Goal: Communication & Community: Ask a question

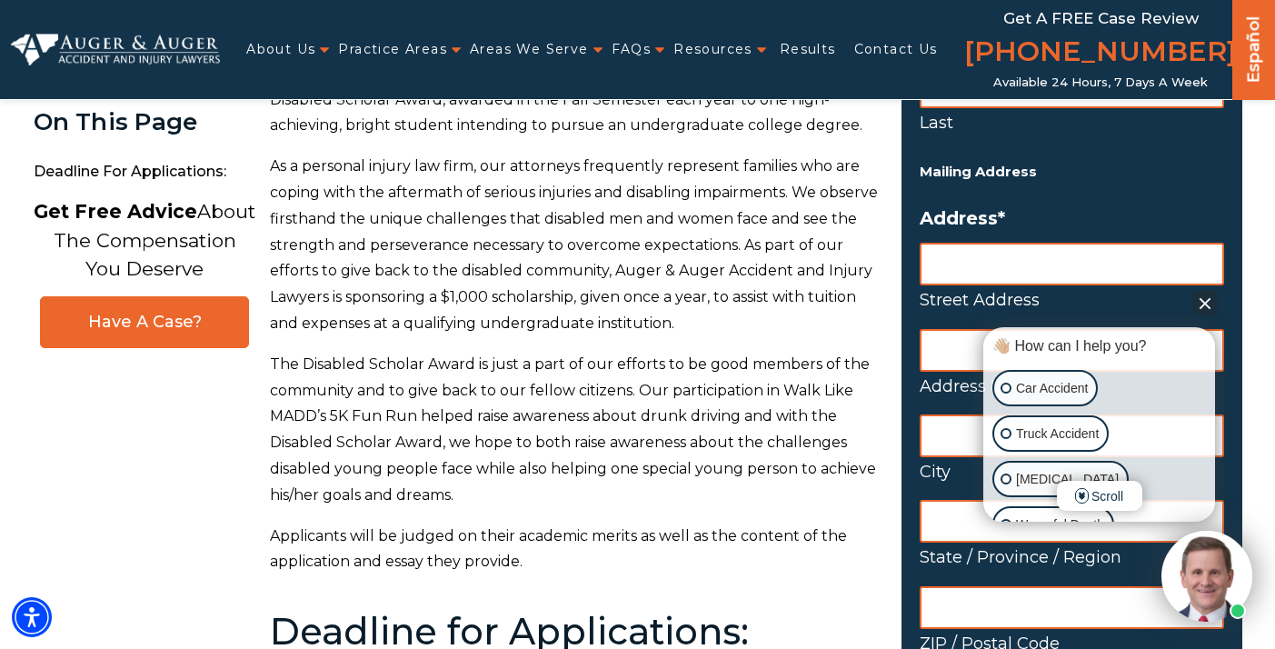
scroll to position [312, 0]
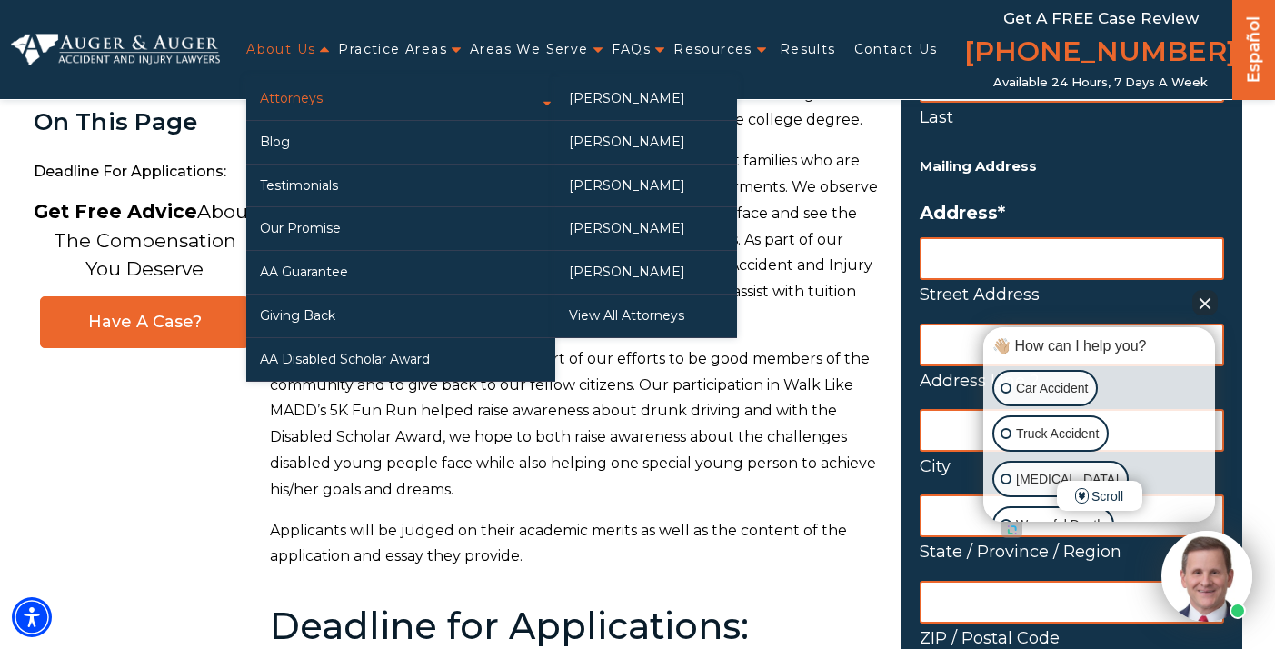
click at [325, 105] on link "Attorneys" at bounding box center [400, 98] width 309 height 43
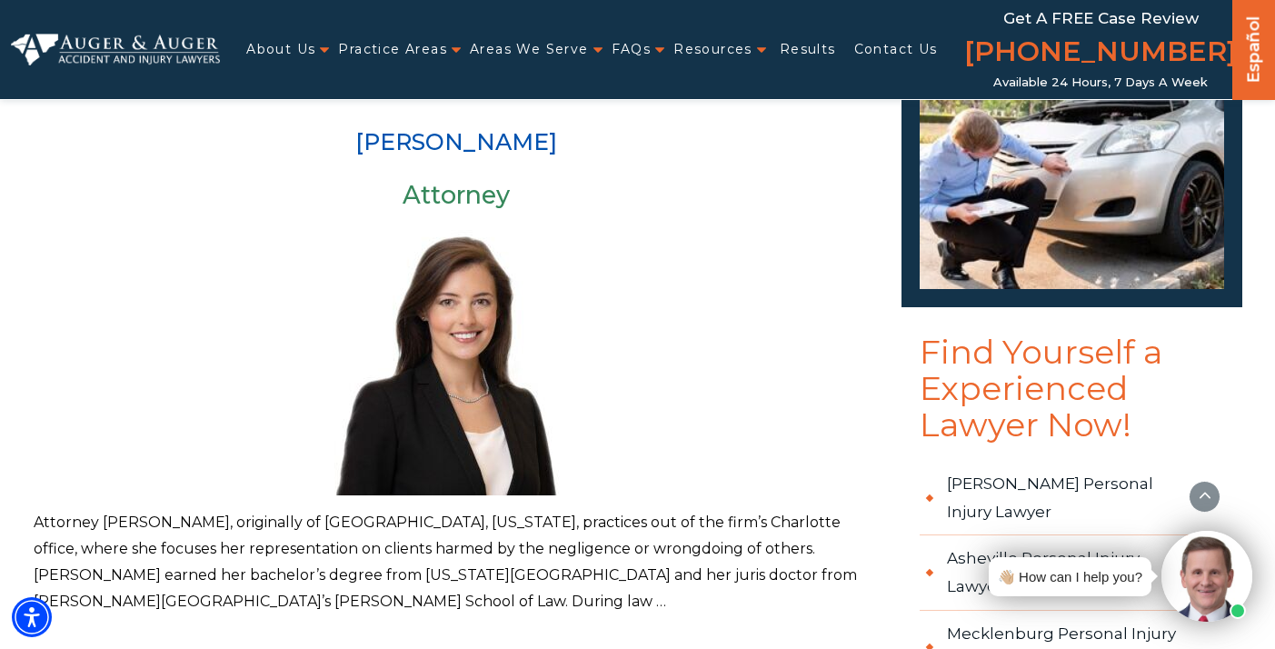
scroll to position [1642, 0]
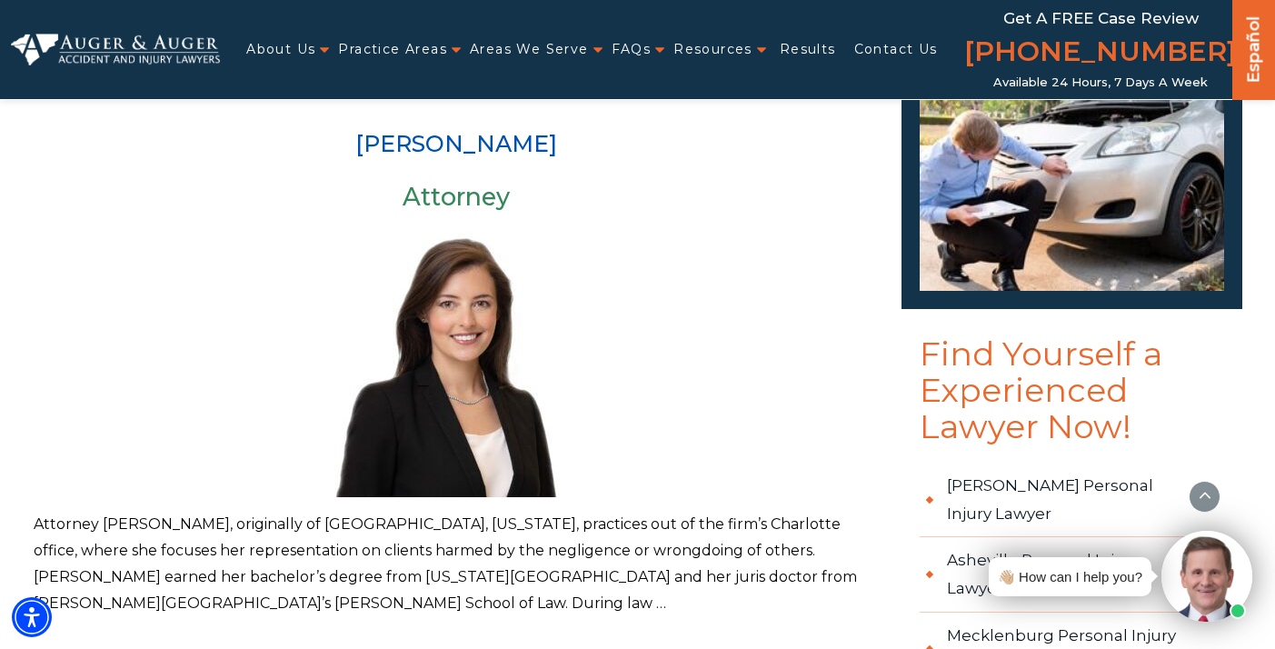
click at [444, 527] on p "Attorney Madison McLawhorn, originally of Winterville, North Carolina, practice…" at bounding box center [457, 564] width 846 height 105
click at [444, 396] on img at bounding box center [456, 361] width 273 height 273
click at [474, 184] on h3 "Attorney" at bounding box center [457, 197] width 846 height 27
click at [479, 130] on link "[PERSON_NAME]" at bounding box center [456, 143] width 202 height 27
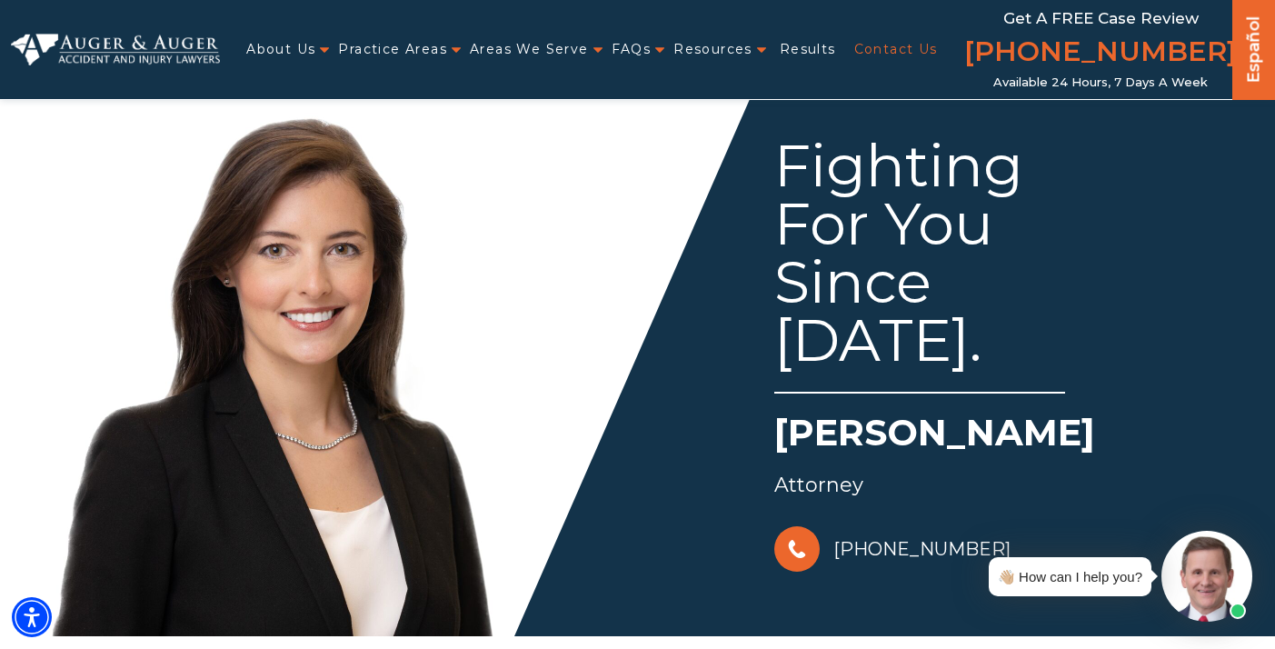
click at [854, 57] on link "Contact Us" at bounding box center [896, 49] width 84 height 37
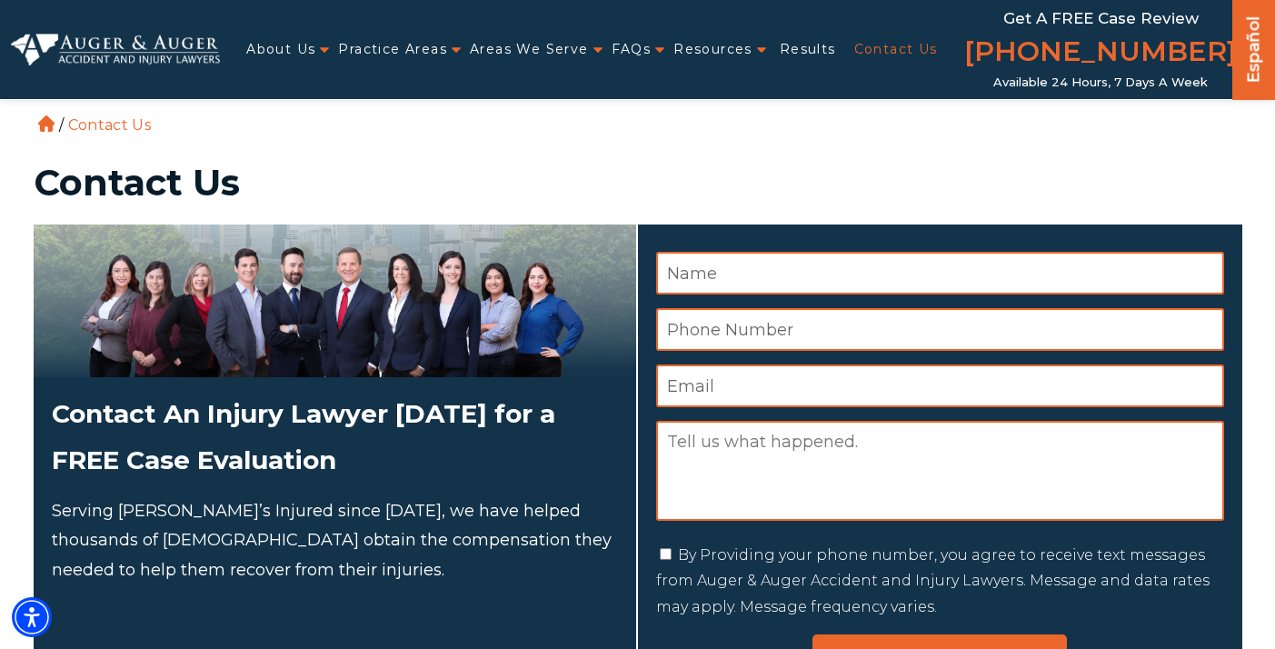
click at [1001, 279] on input "Name *" at bounding box center [940, 273] width 568 height 43
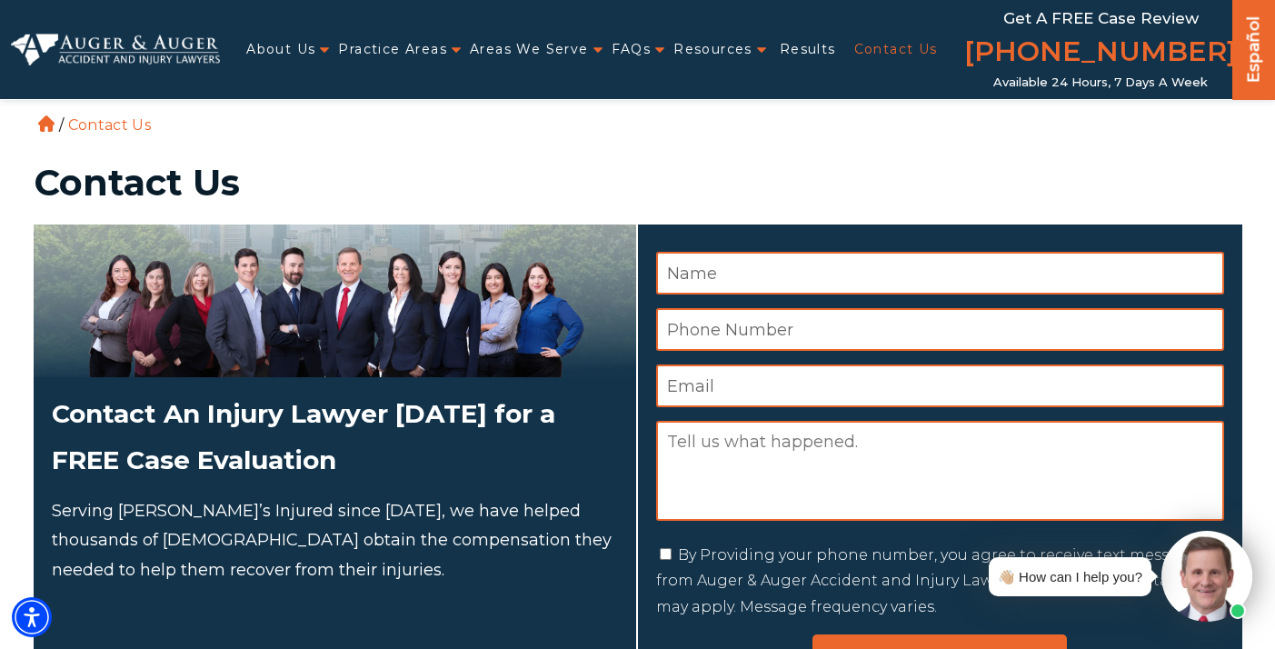
type input "Madeline Sorensen"
type input "2489172916"
click at [794, 380] on input "Email *" at bounding box center [940, 385] width 568 height 43
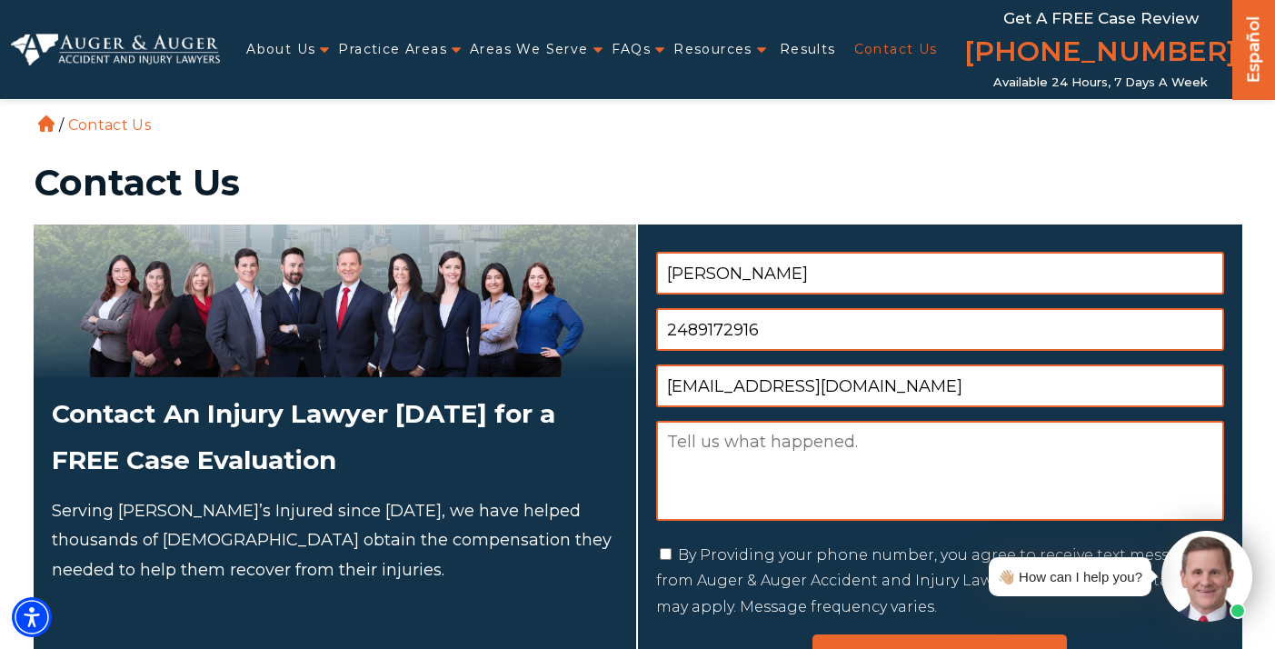
type input "msoren@uoregon.edu"
click at [797, 474] on textarea "Message" at bounding box center [940, 471] width 568 height 100
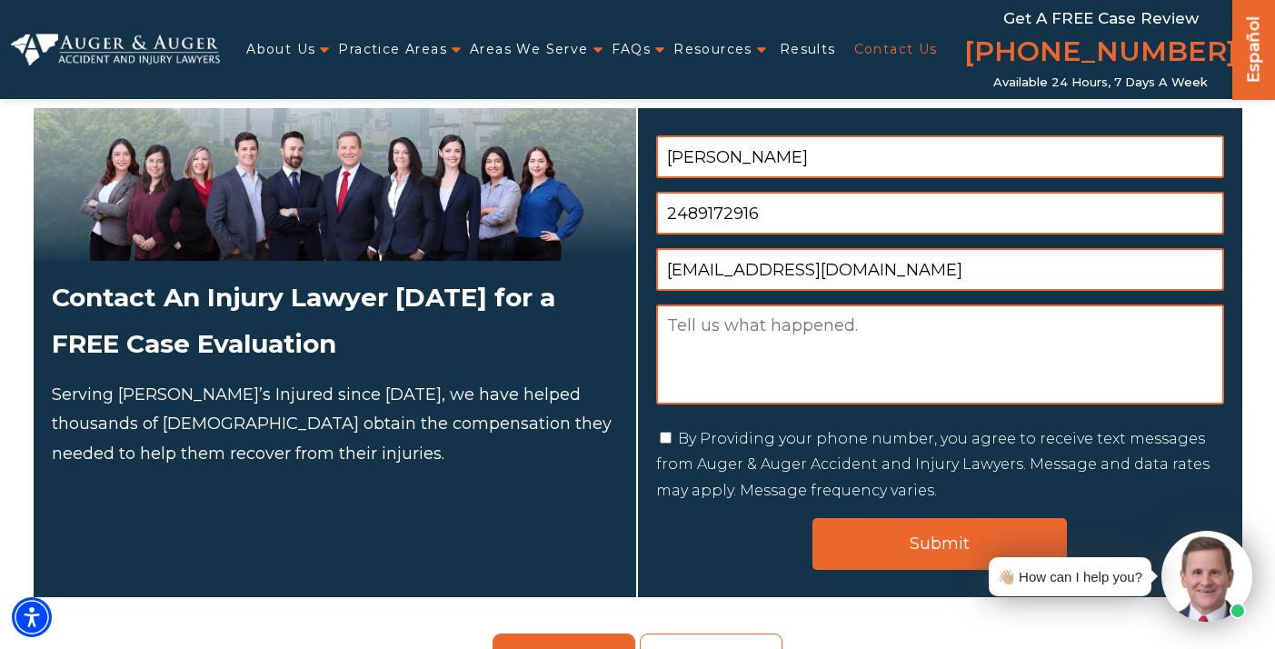
scroll to position [123, 0]
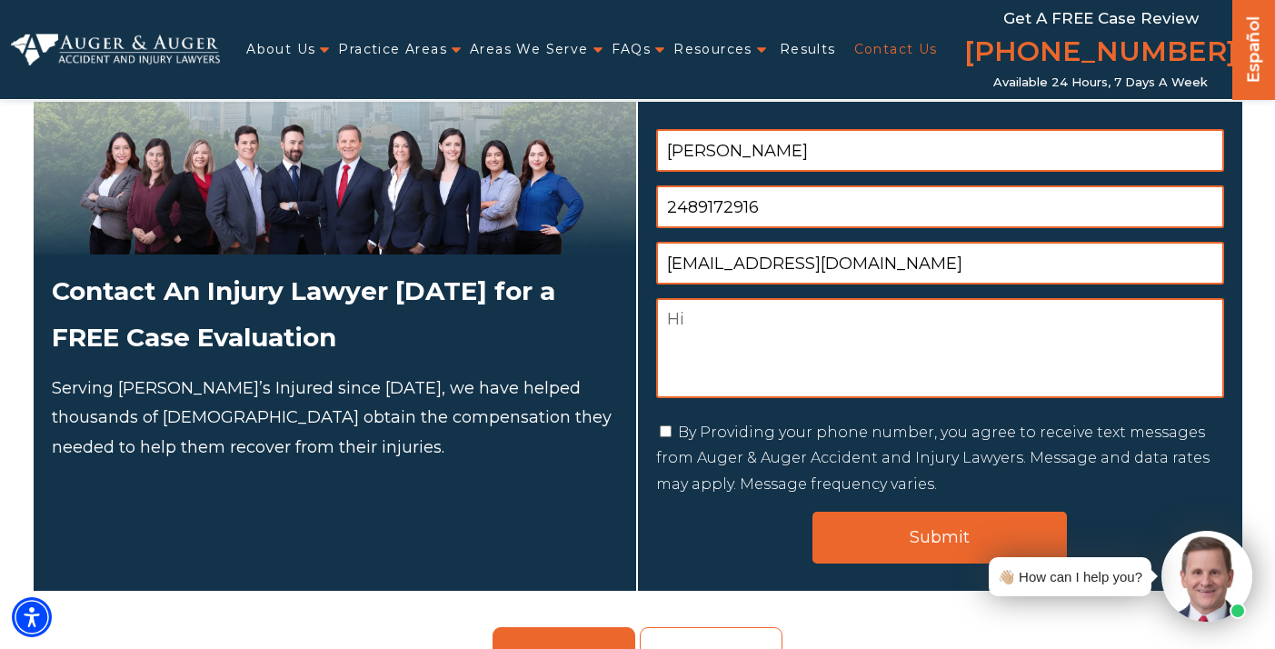
type textarea "H"
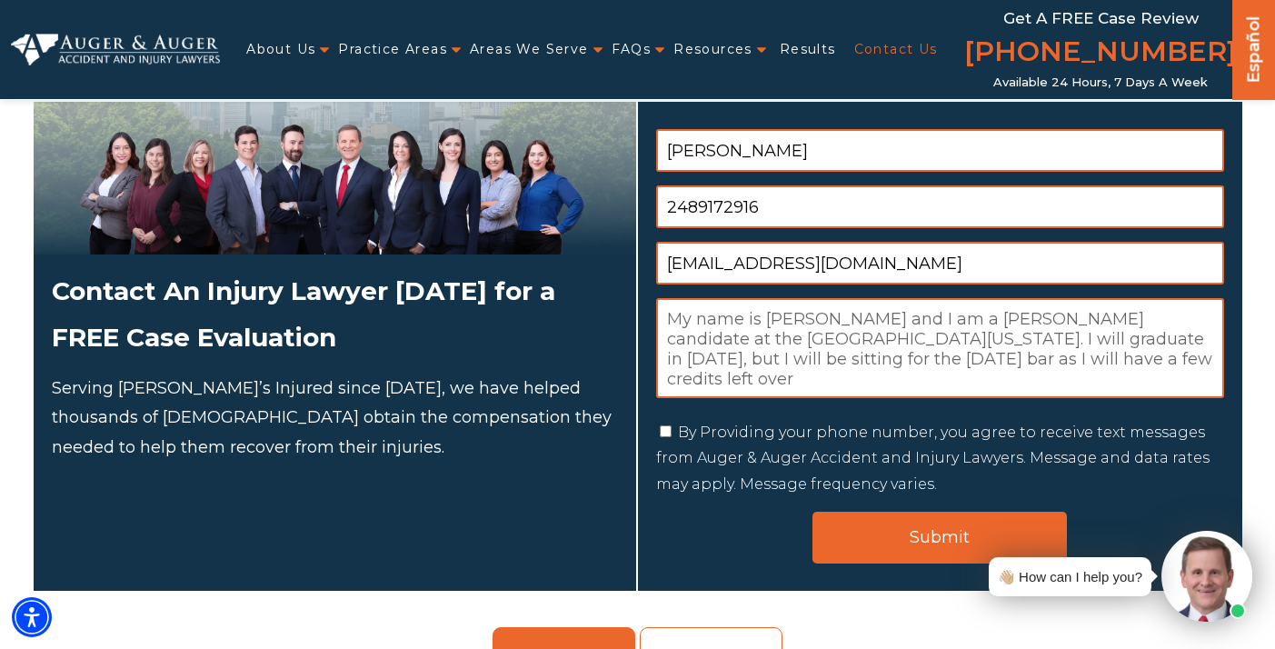
click at [1001, 339] on textarea "My name is Madeline Sorensen and I am a J.D. candidate at the University of Ore…" at bounding box center [940, 348] width 568 height 100
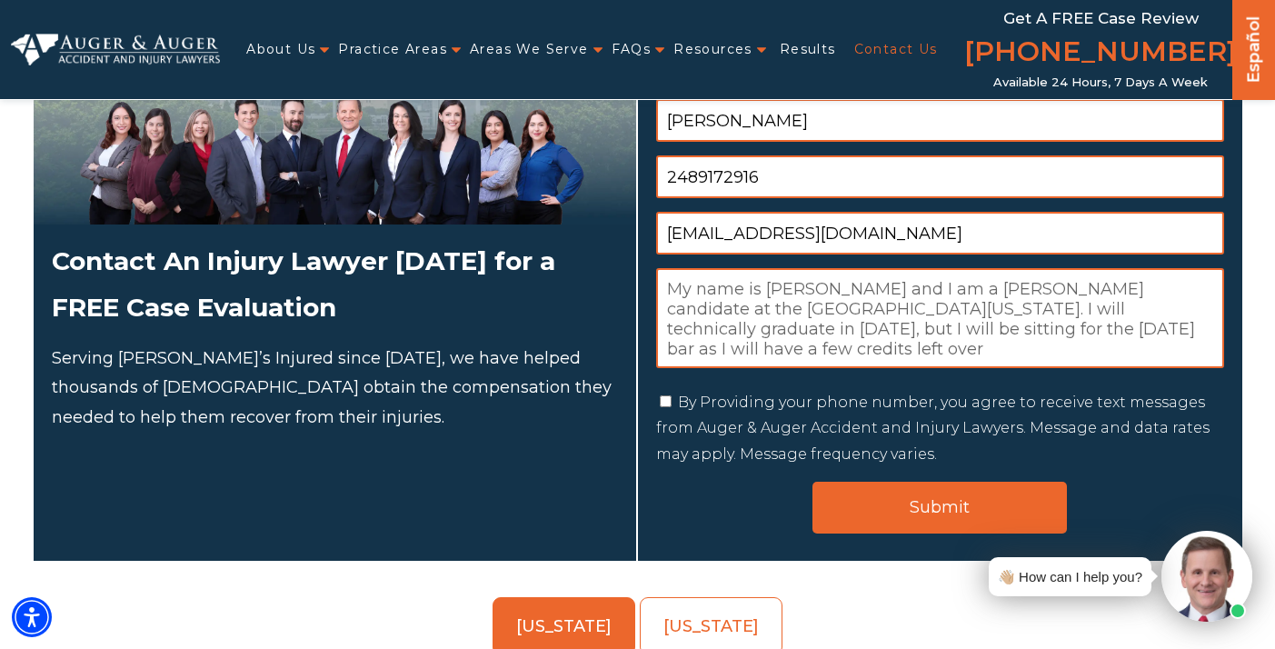
scroll to position [166, 0]
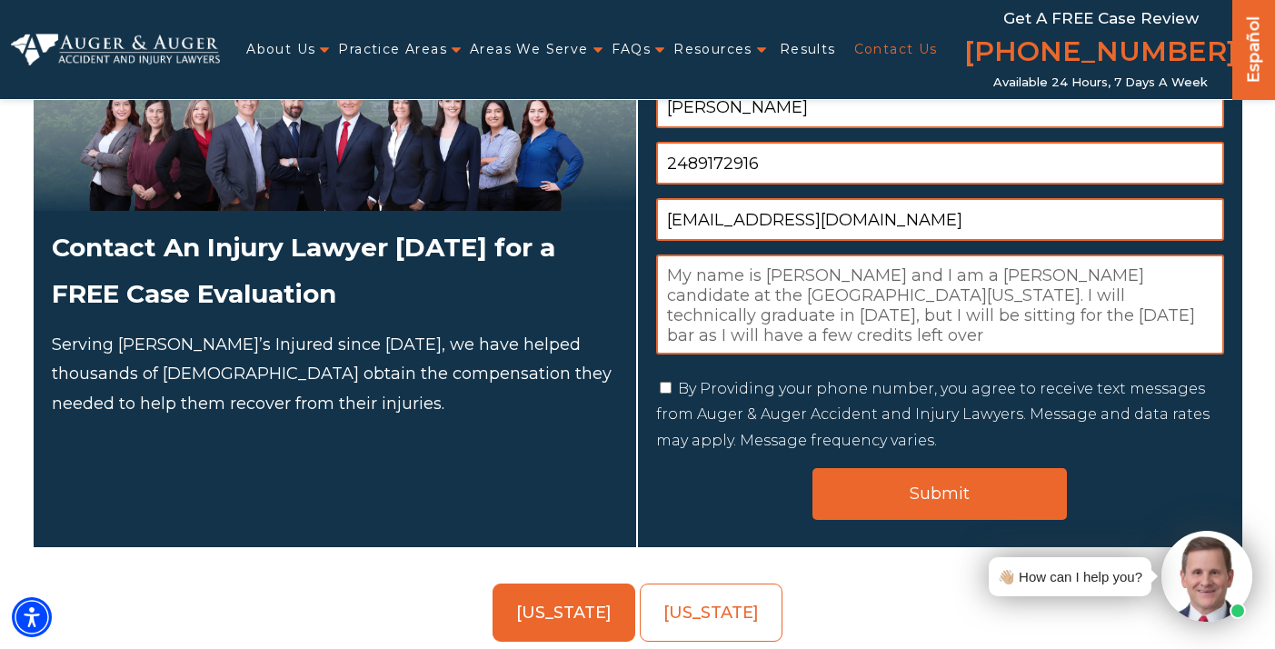
click at [965, 328] on textarea "My name is Madeline Sorensen and I am a J.D. candidate at the University of Ore…" at bounding box center [940, 304] width 568 height 100
drag, startPoint x: 965, startPoint y: 339, endPoint x: 960, endPoint y: 299, distance: 40.4
click at [960, 299] on textarea "My name is Madeline Sorensen and I am a J.D. candidate at the University of Ore…" at bounding box center [940, 304] width 568 height 100
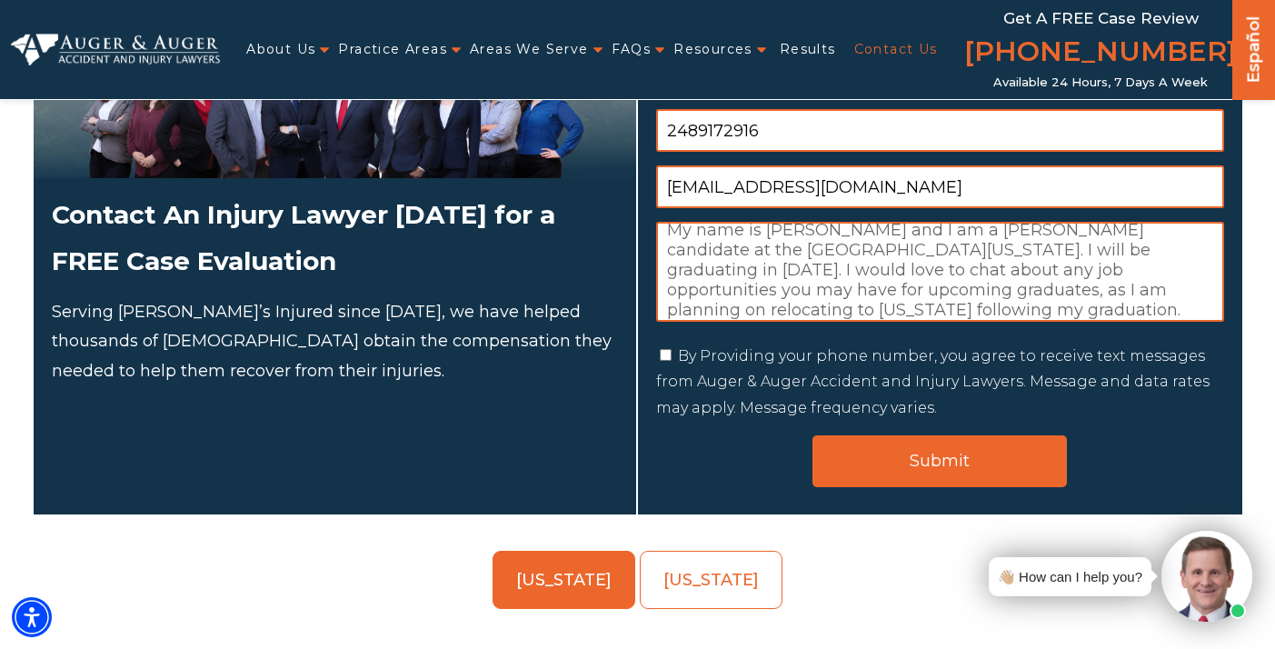
scroll to position [205, 0]
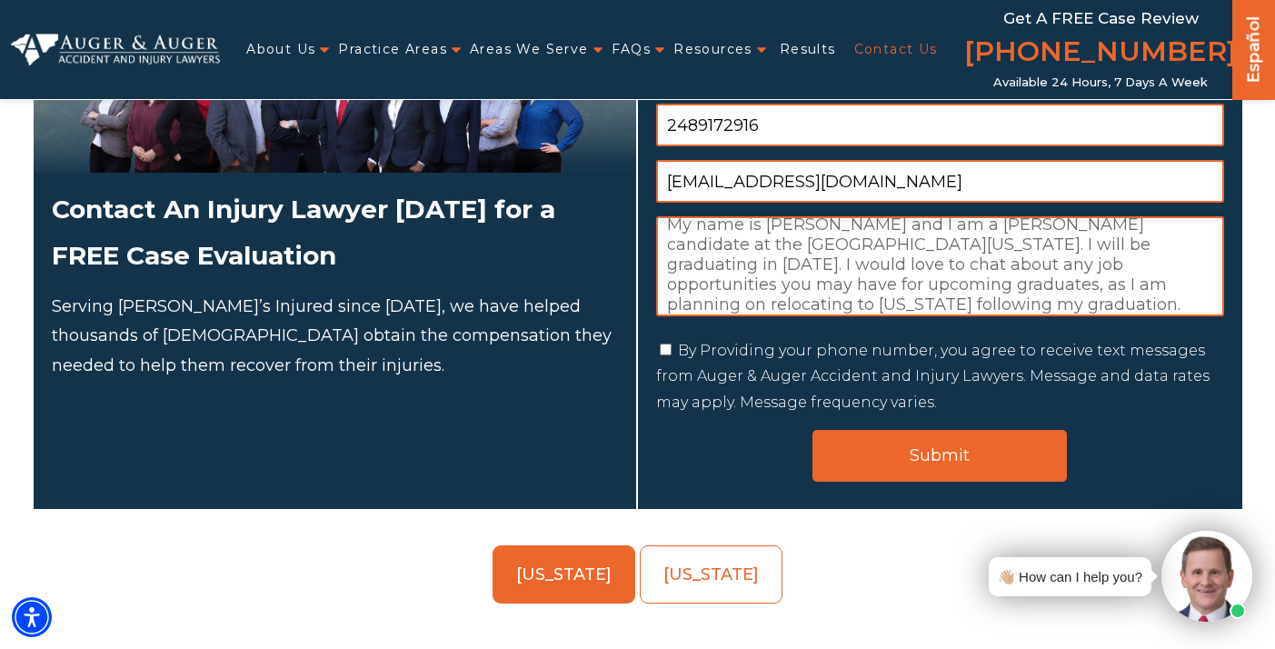
type textarea "My name is Madeline Sorensen and I am a J.D. candidate at the University of Ore…"
click at [872, 365] on div "By Providing your phone number, you agree to receive text messages from Auger &…" at bounding box center [940, 377] width 568 height 78
click at [861, 353] on label "By Providing your phone number, you agree to receive text messages from Auger &…" at bounding box center [933, 377] width 554 height 70
click at [672, 353] on input "By Providing your phone number, you agree to receive text messages from Auger &…" at bounding box center [666, 350] width 12 height 12
checkbox input "true"
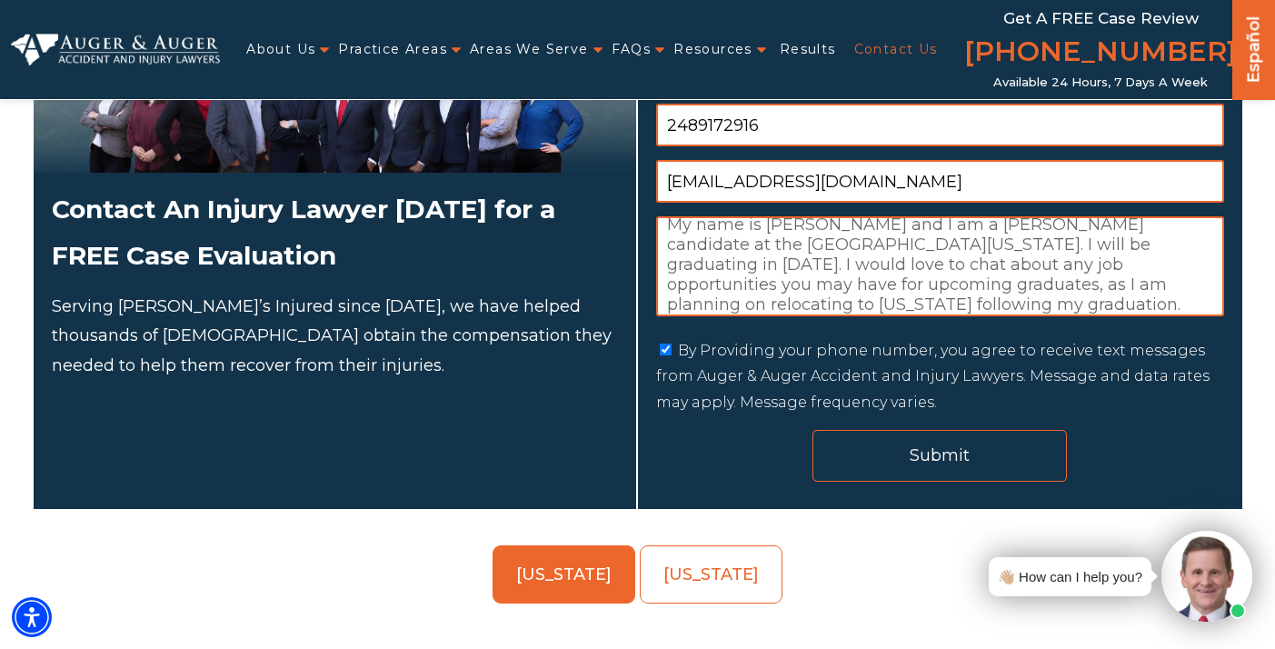
click at [933, 460] on input "Submit" at bounding box center [940, 456] width 254 height 52
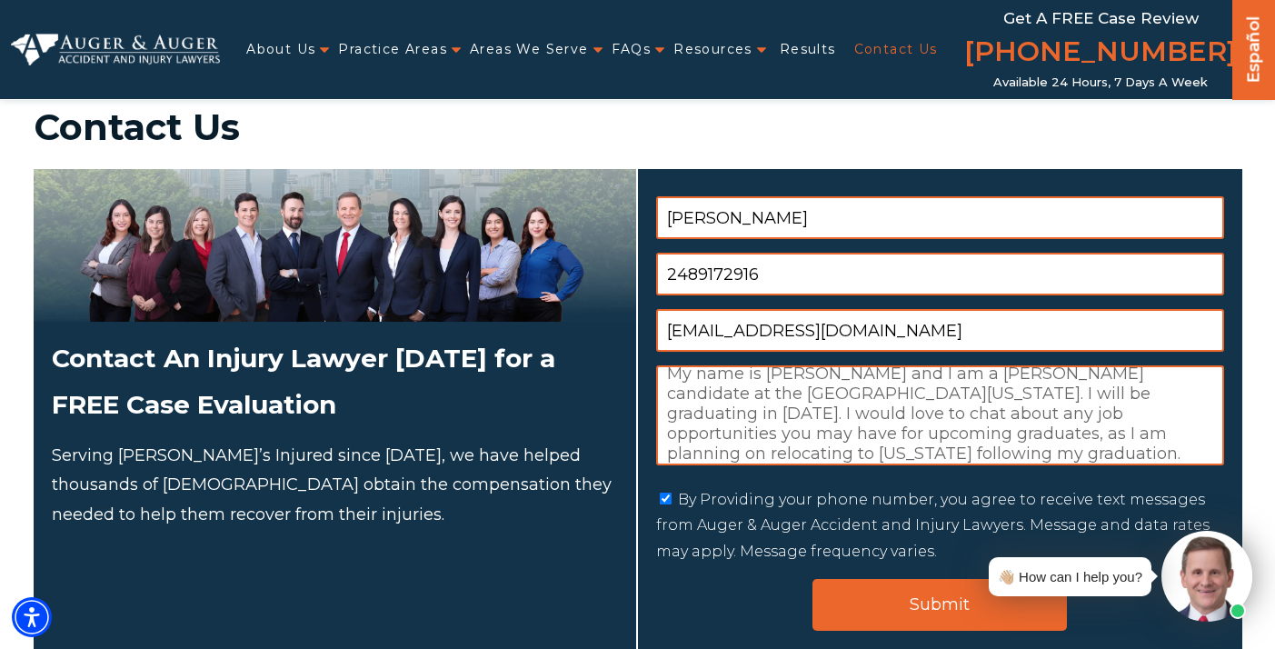
scroll to position [22, 0]
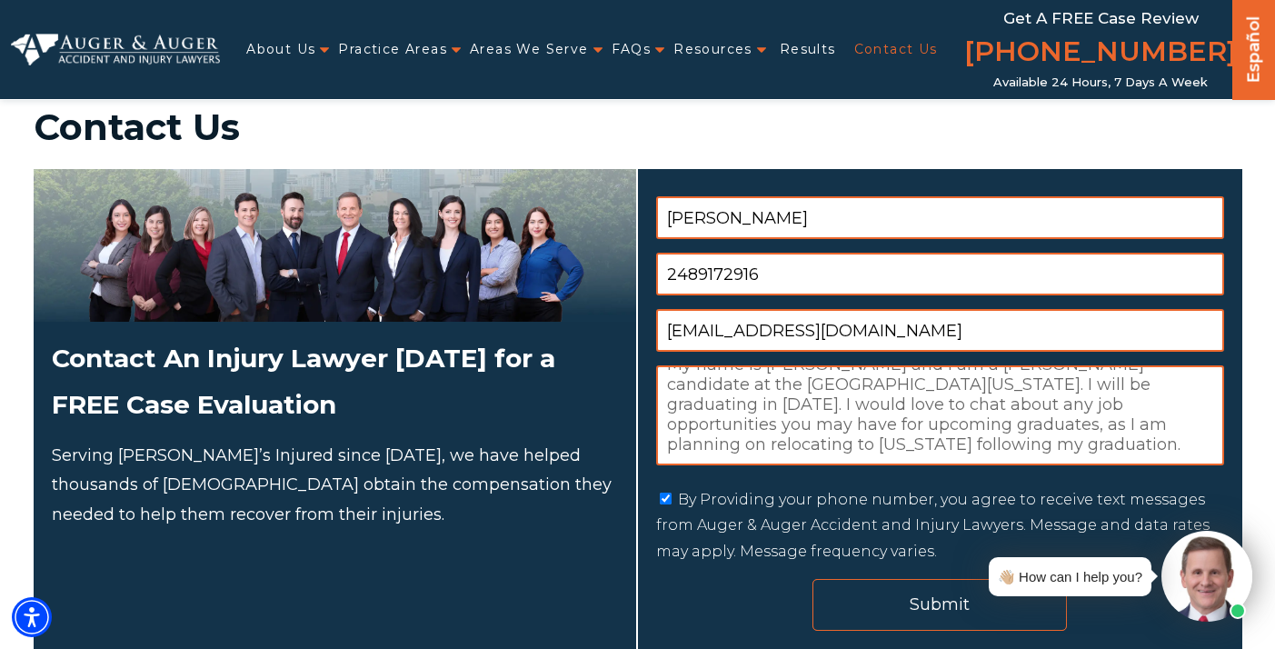
click at [902, 609] on input "Submit" at bounding box center [940, 605] width 254 height 52
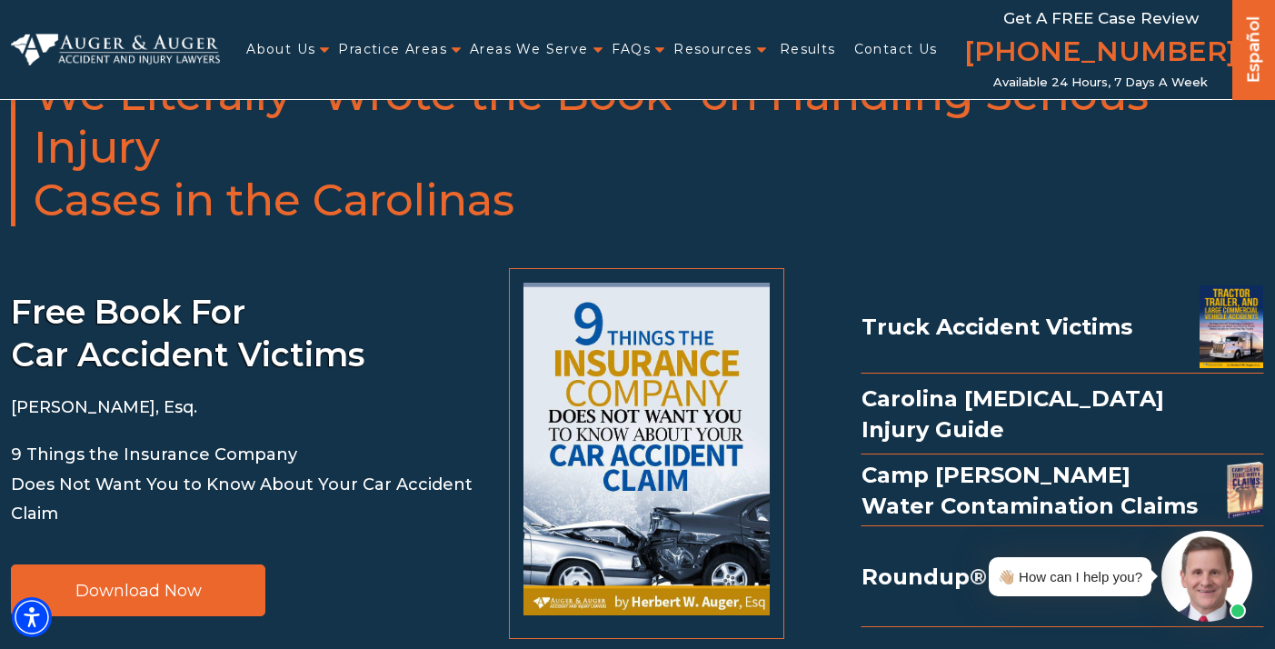
scroll to position [352, 0]
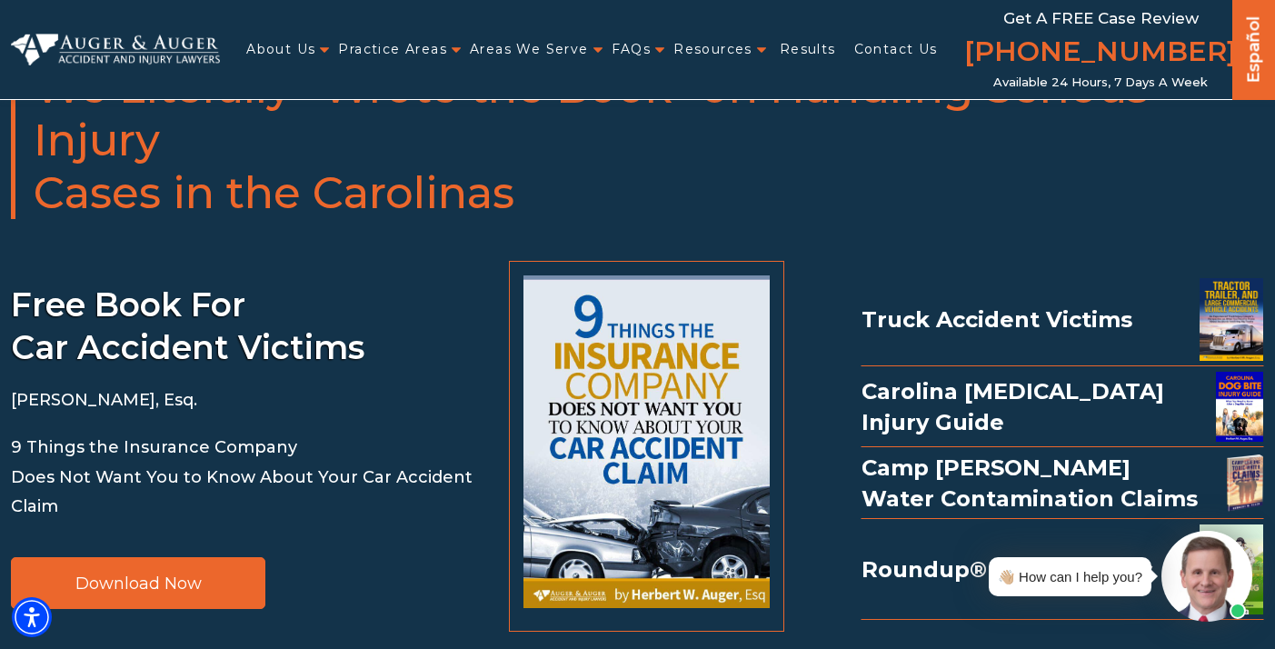
click at [608, 406] on img at bounding box center [647, 441] width 247 height 333
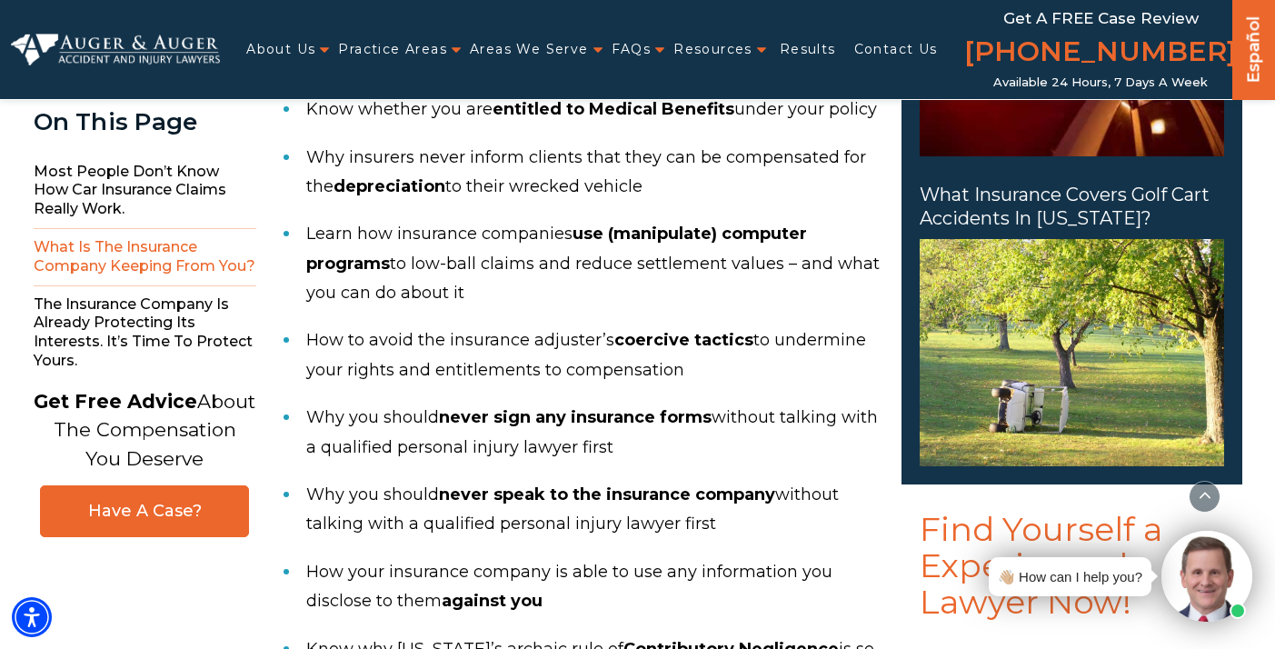
scroll to position [1466, 0]
